Goal: Task Accomplishment & Management: Manage account settings

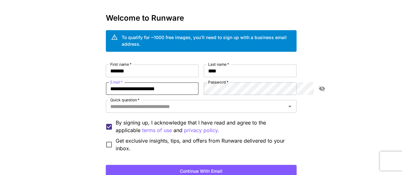
drag, startPoint x: 156, startPoint y: 82, endPoint x: 60, endPoint y: 76, distance: 95.5
click at [61, 79] on div "**********" at bounding box center [201, 100] width 402 height 247
click at [60, 76] on div "Kick off with ~1000 free images! 🎈 Welcome to Runware To qualify for ~1000 free…" at bounding box center [201, 100] width 402 height 247
click at [106, 84] on input "Email   *" at bounding box center [152, 88] width 93 height 13
type input "**********"
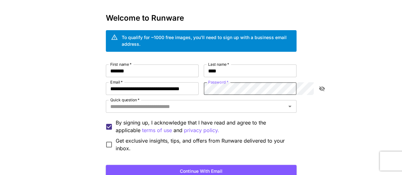
click at [321, 85] on icon "toggle password visibility" at bounding box center [322, 88] width 6 height 6
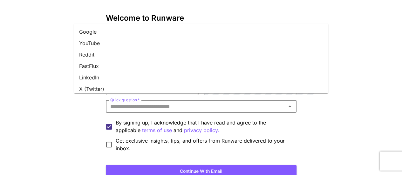
click at [153, 102] on input "Quick question   *" at bounding box center [196, 106] width 176 height 9
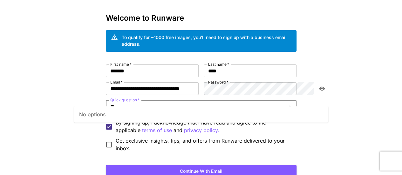
type input "*"
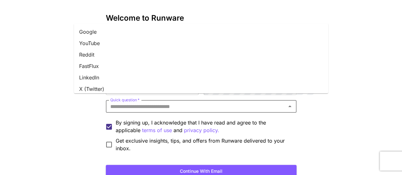
click at [93, 31] on li "Google" at bounding box center [201, 31] width 254 height 11
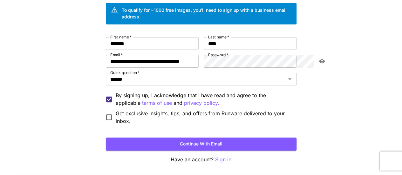
scroll to position [51, 0]
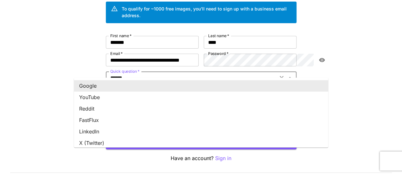
drag, startPoint x: 109, startPoint y: 74, endPoint x: 64, endPoint y: 82, distance: 45.2
click at [64, 82] on div "**********" at bounding box center [201, 72] width 402 height 247
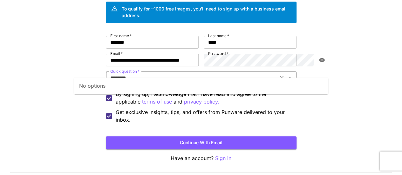
scroll to position [51, 0]
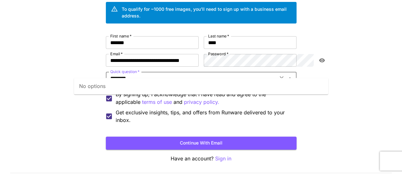
drag, startPoint x: 124, startPoint y: 69, endPoint x: 69, endPoint y: 70, distance: 55.0
click at [69, 70] on div "**********" at bounding box center [201, 72] width 402 height 247
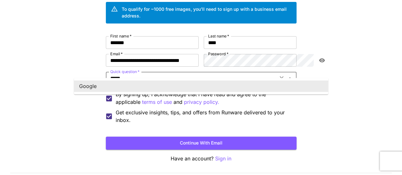
click at [94, 85] on li "Google" at bounding box center [201, 85] width 254 height 11
type input "******"
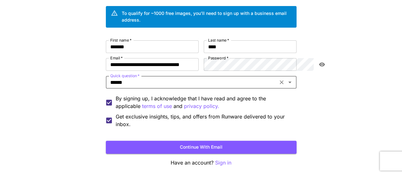
scroll to position [48, 0]
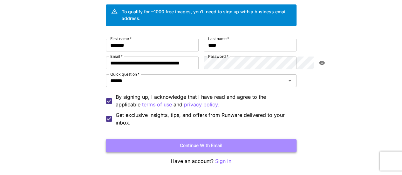
click at [205, 139] on button "Continue with email" at bounding box center [201, 145] width 191 height 13
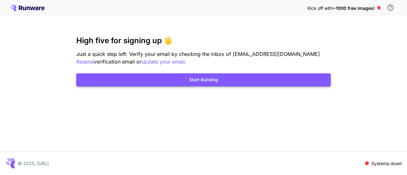
click at [200, 78] on button "Start Building" at bounding box center [203, 79] width 254 height 13
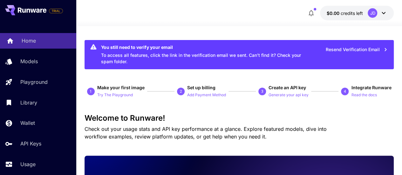
click at [33, 38] on p "Home" at bounding box center [29, 41] width 14 height 8
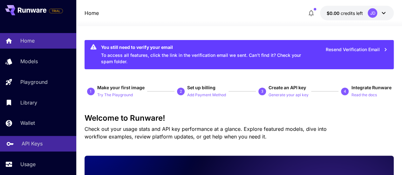
click at [36, 143] on p "API Keys" at bounding box center [32, 144] width 21 height 8
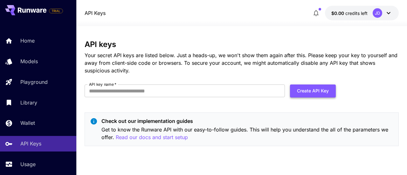
click at [306, 93] on button "Create API Key" at bounding box center [313, 90] width 46 height 13
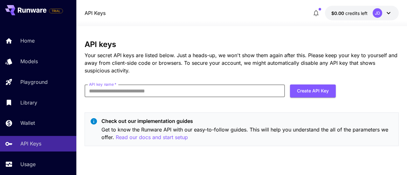
click at [189, 91] on input "API key name   *" at bounding box center [184, 90] width 200 height 13
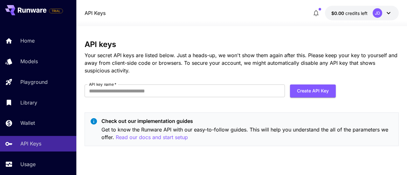
click at [237, 108] on div "API keys Your secret API keys are listed below. Just a heads-up, we won't show …" at bounding box center [241, 95] width 314 height 111
click at [190, 86] on input "API key name   *" at bounding box center [184, 90] width 200 height 13
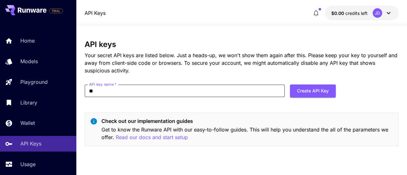
type input "*"
type input "**********"
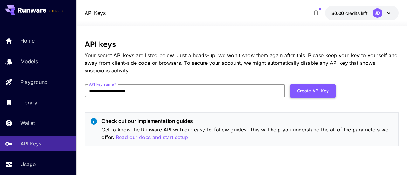
click at [298, 93] on button "Create API Key" at bounding box center [313, 90] width 46 height 13
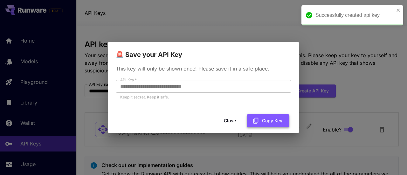
click at [268, 119] on button "Copy Key" at bounding box center [267, 120] width 43 height 13
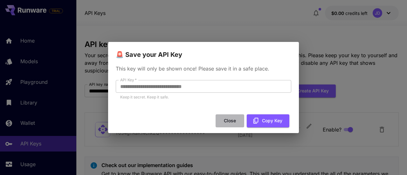
click at [230, 120] on button "Close" at bounding box center [229, 120] width 29 height 13
